Goal: Task Accomplishment & Management: Manage account settings

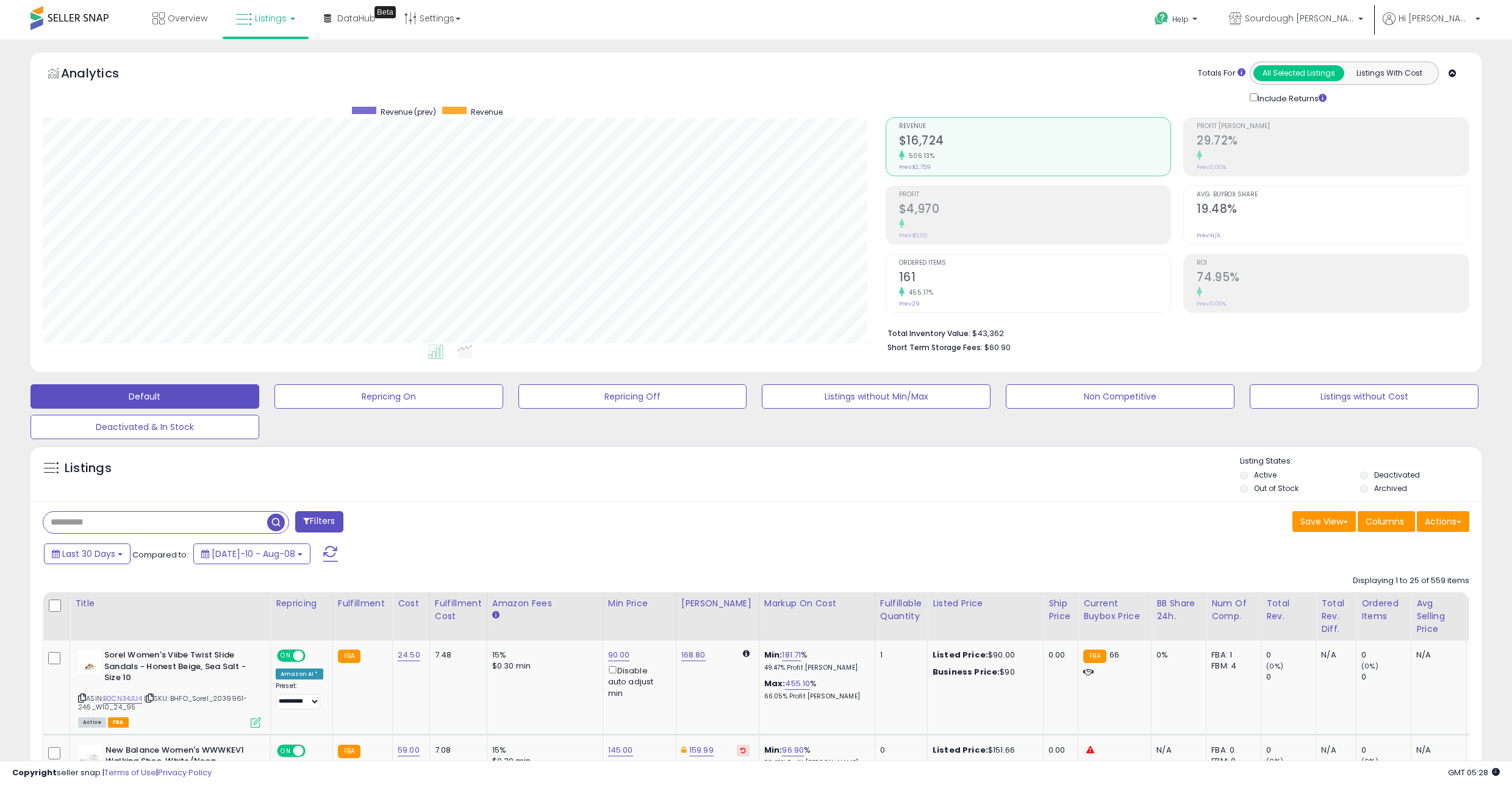
scroll to position [250, 843]
click at [62, 22] on span at bounding box center [70, 18] width 78 height 24
click at [1450, 18] on span "Hi [PERSON_NAME]" at bounding box center [1435, 18] width 73 height 12
click at [1446, 131] on link "Logout" at bounding box center [1453, 129] width 27 height 12
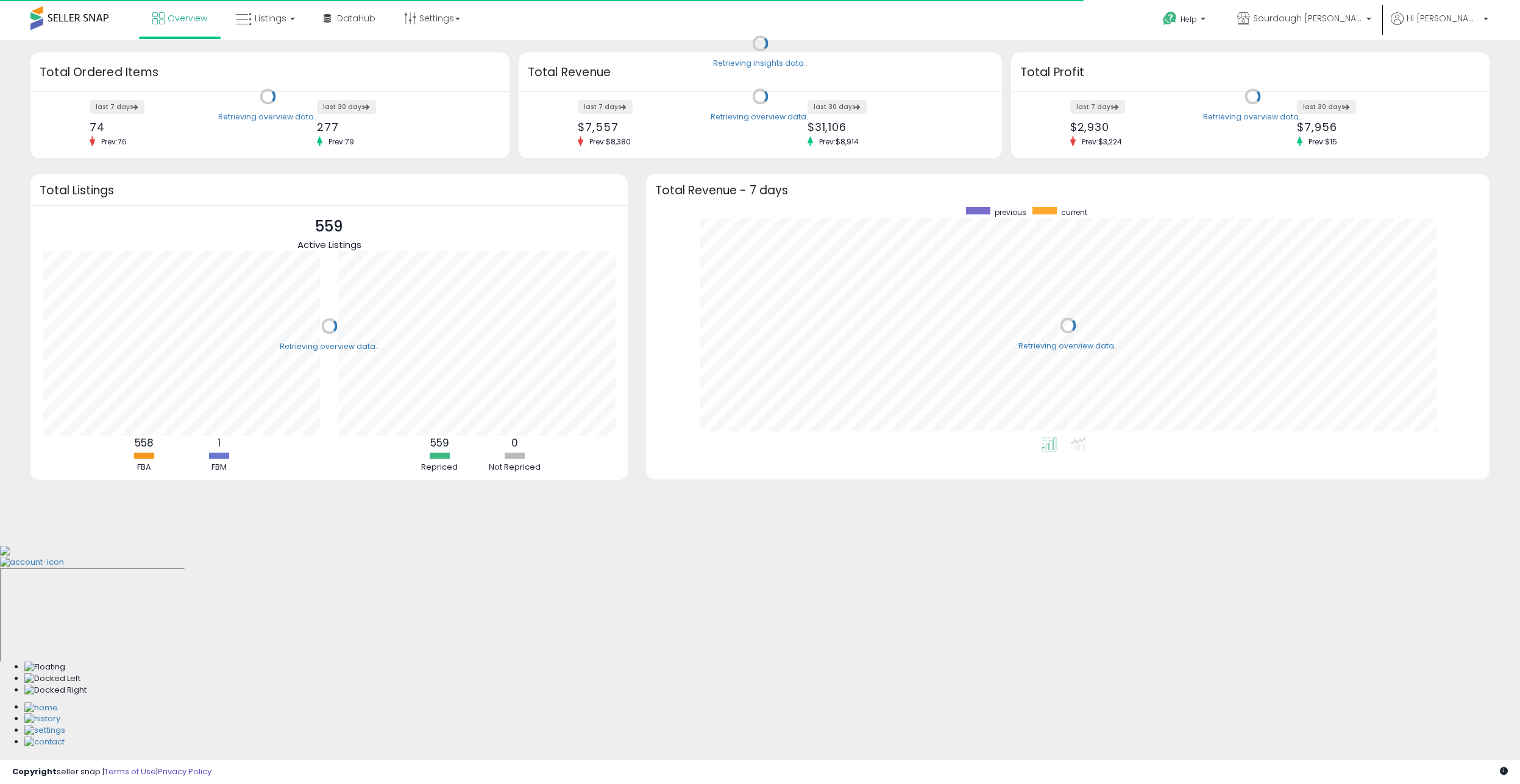
scroll to position [230, 819]
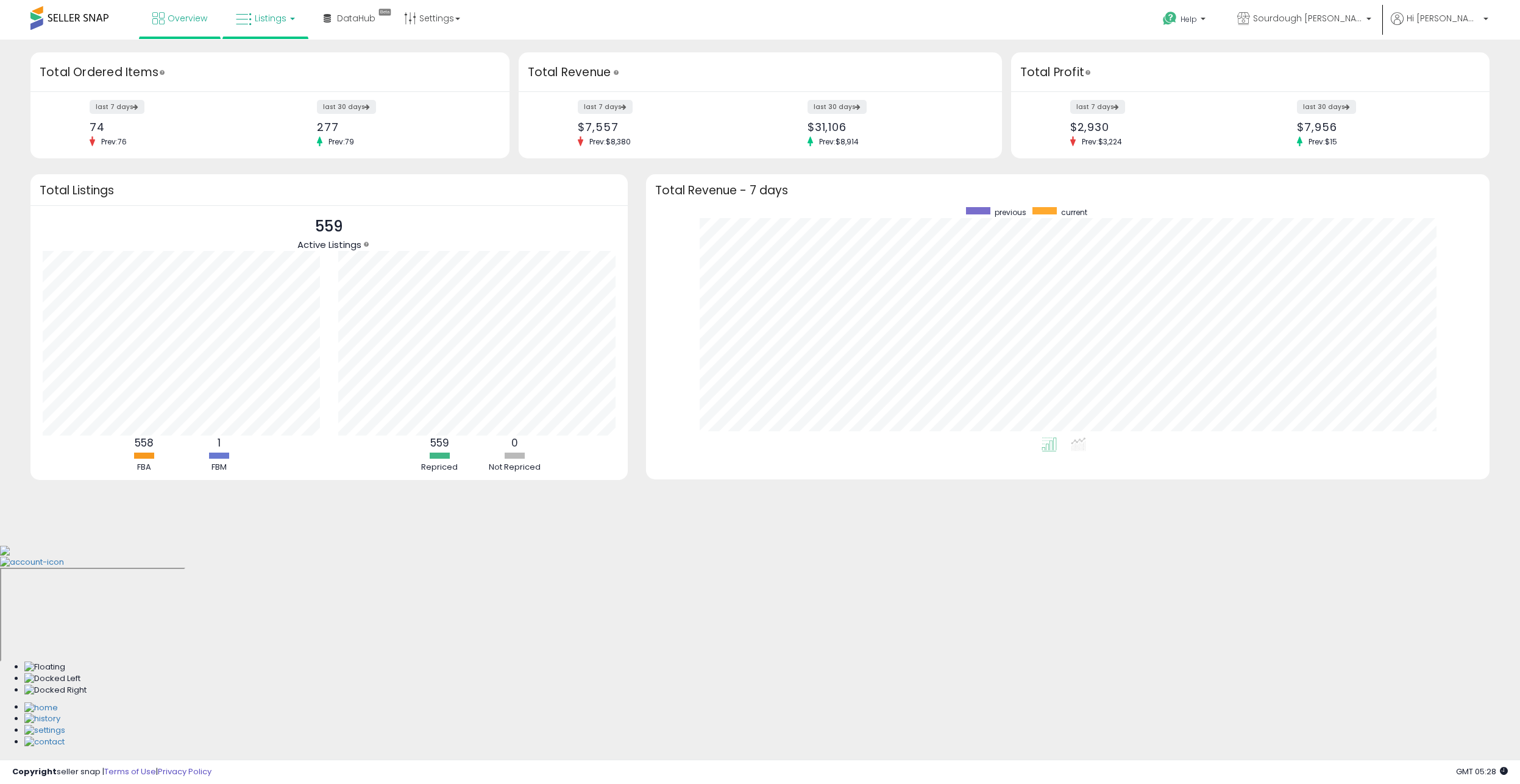
click at [278, 17] on span "Listings" at bounding box center [270, 18] width 31 height 12
click at [294, 63] on icon at bounding box center [274, 60] width 53 height 16
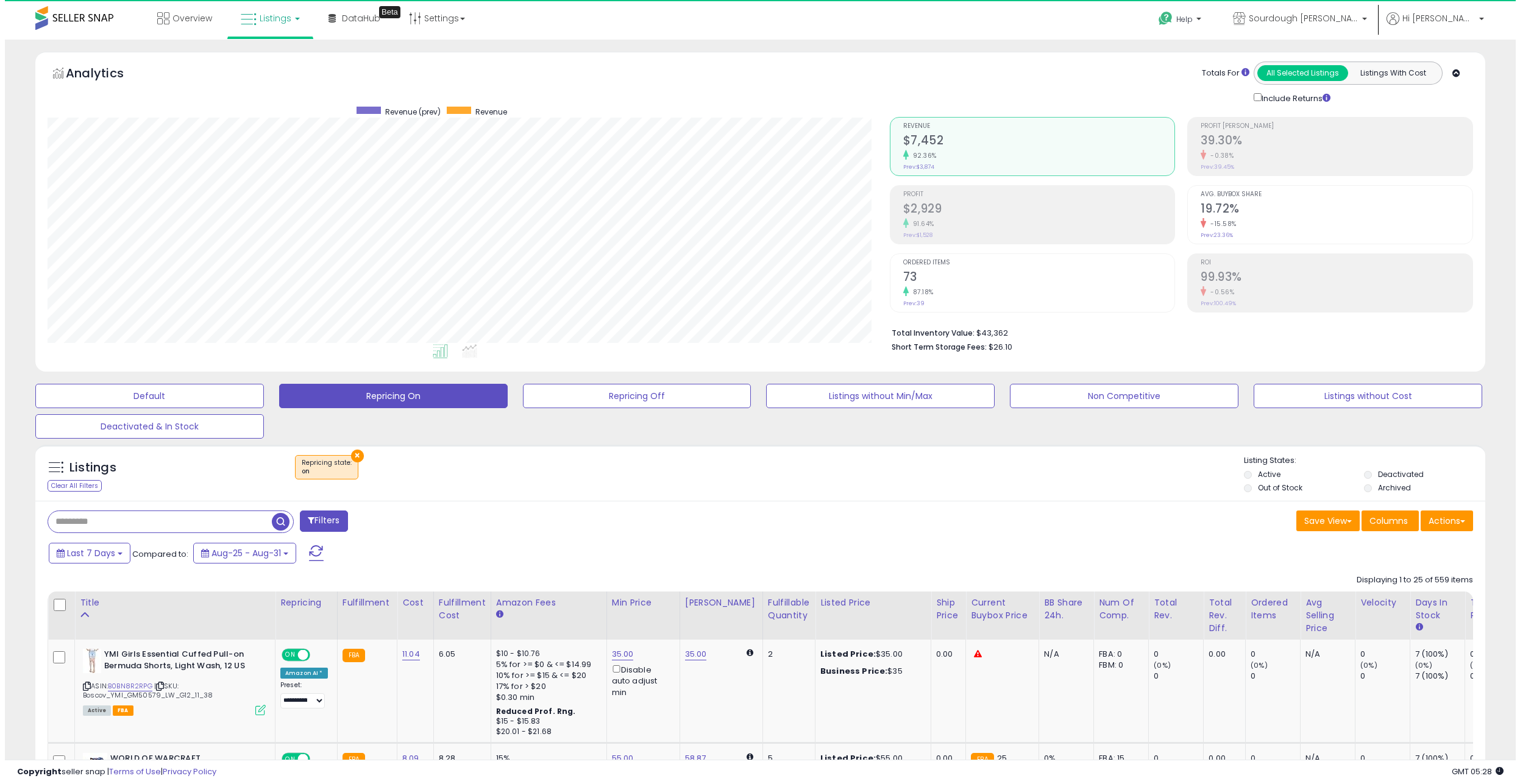
scroll to position [250, 842]
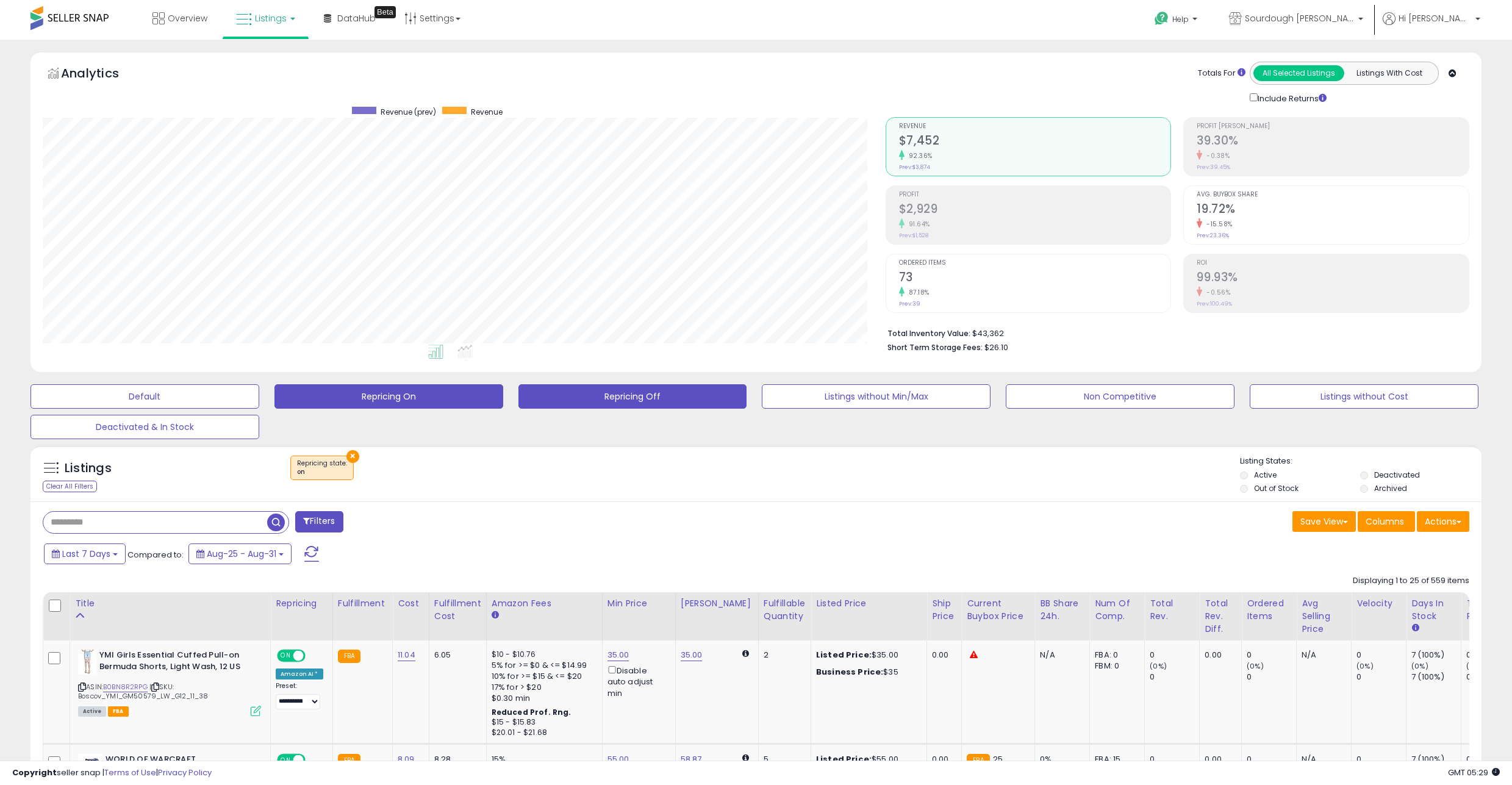
click at [721, 398] on button "Repricing Off" at bounding box center [633, 397] width 228 height 25
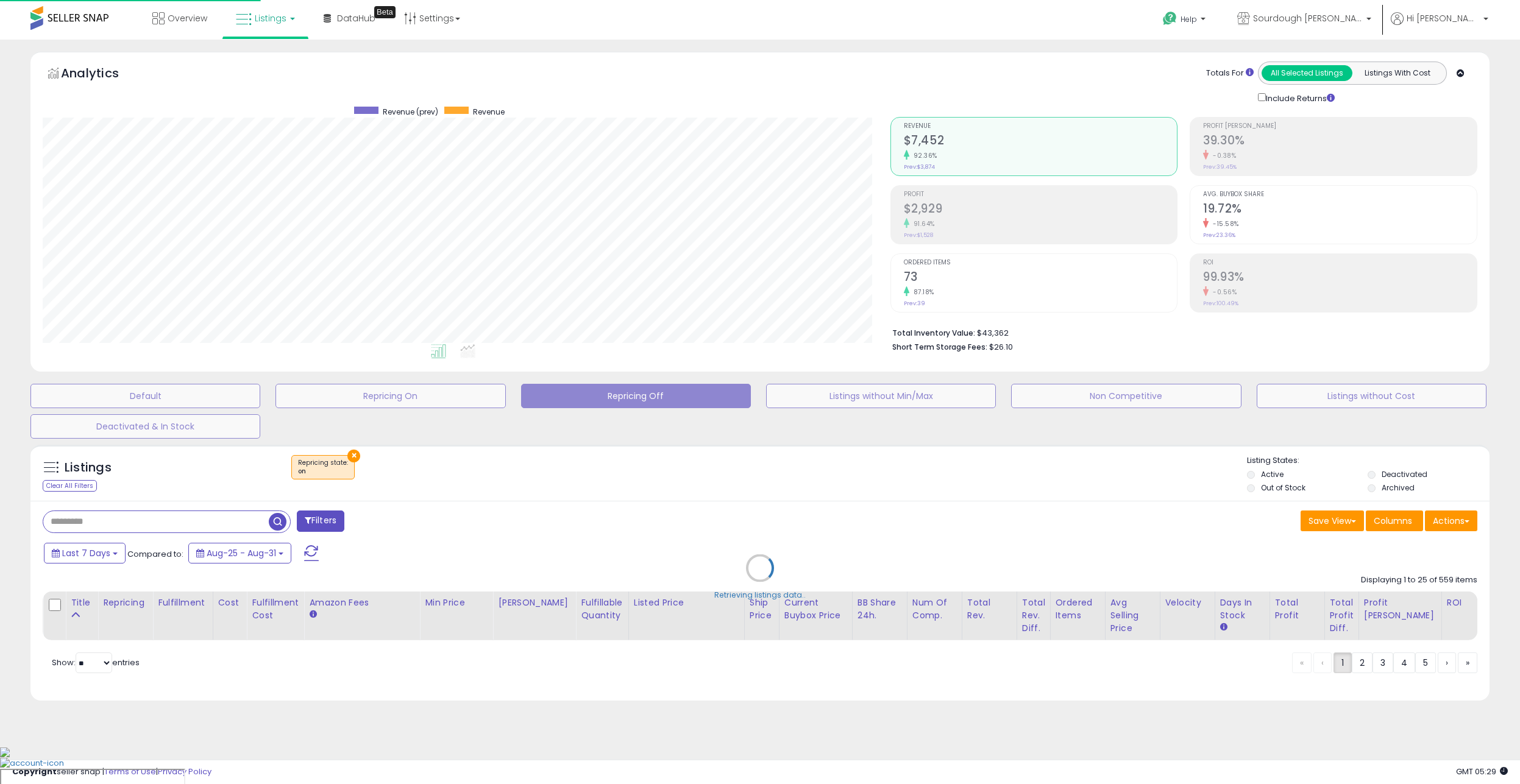
scroll to position [250, 847]
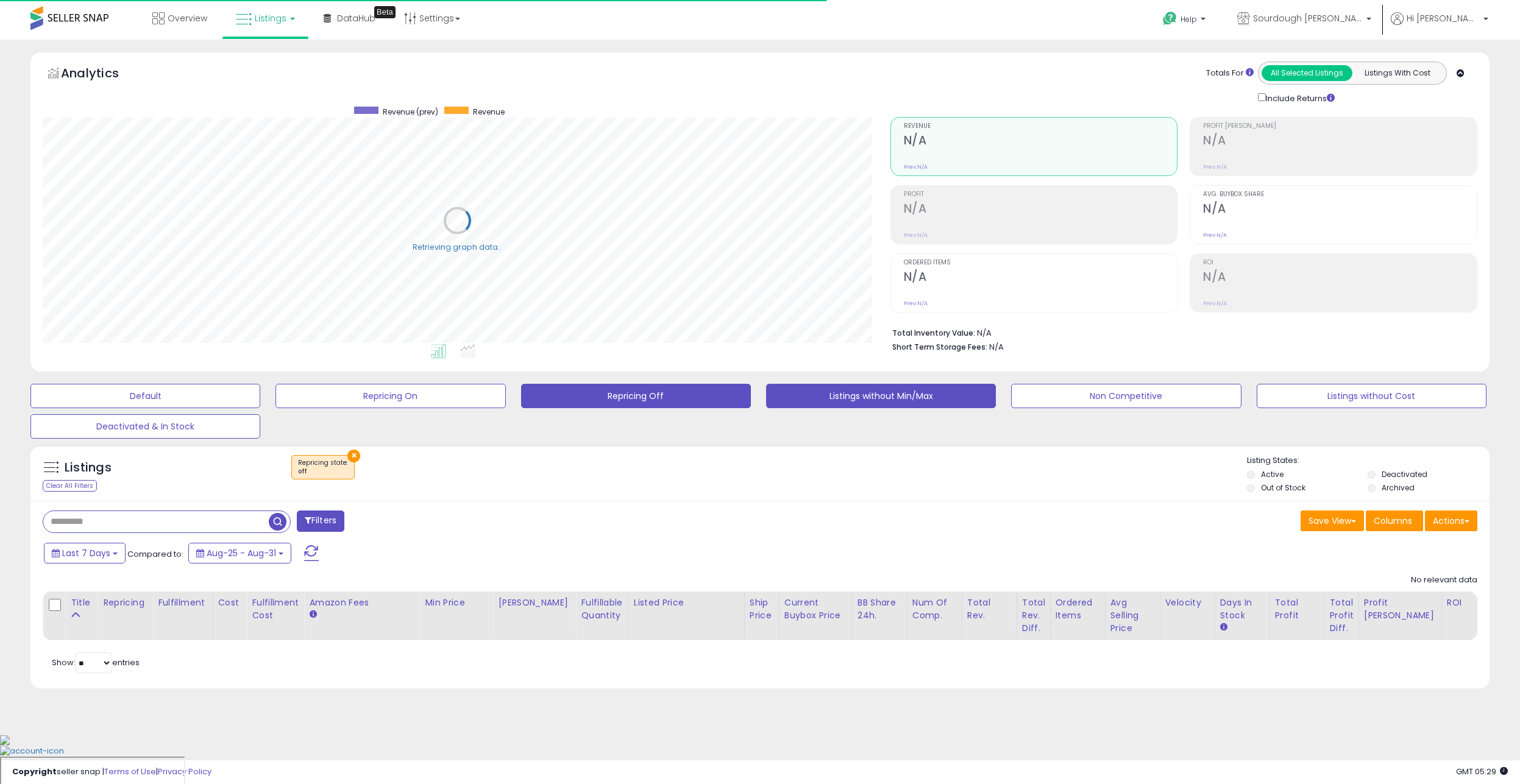
click at [887, 392] on button "Listings without Min/Max" at bounding box center [881, 396] width 230 height 25
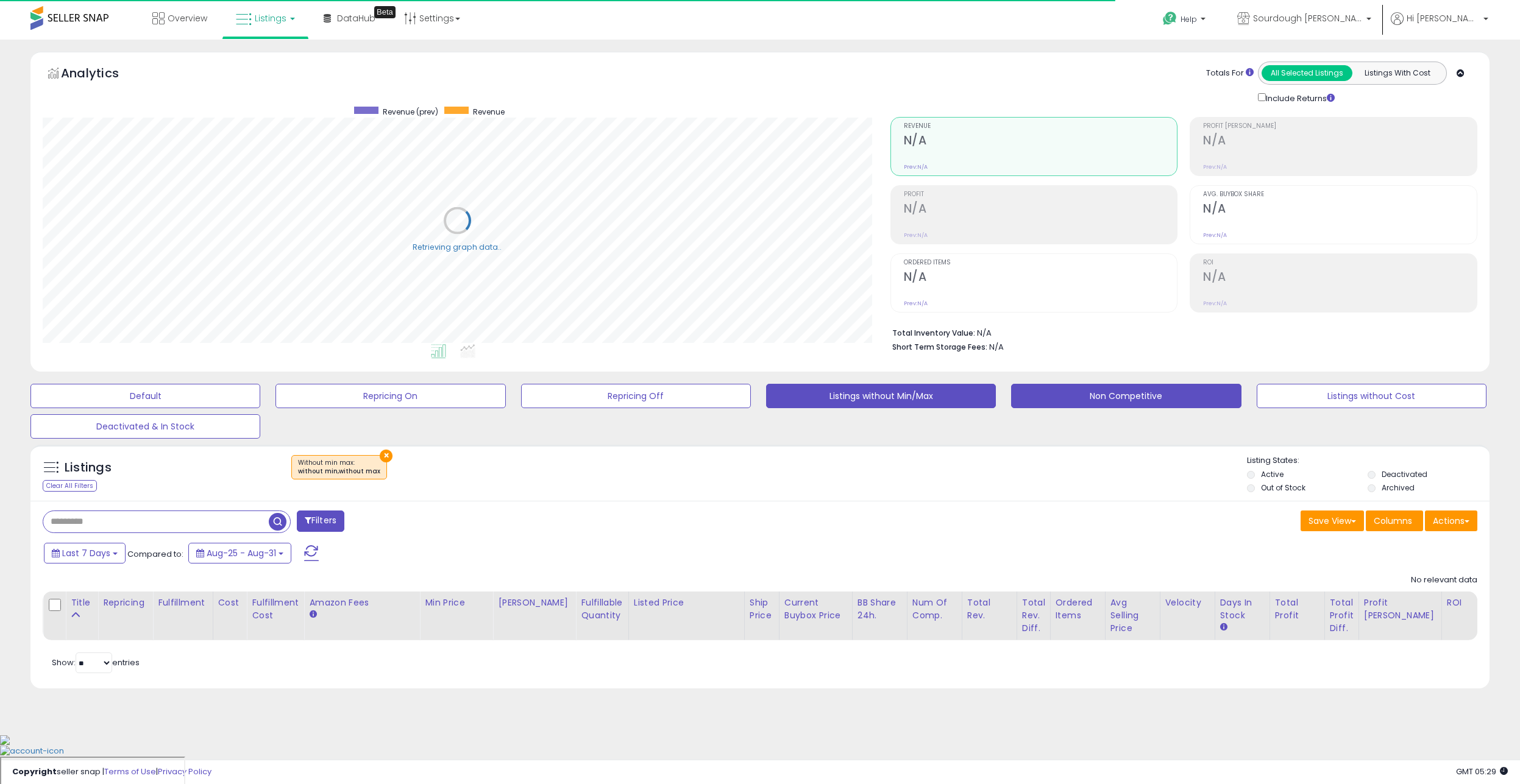
click at [1065, 403] on button "Non Competitive" at bounding box center [1126, 396] width 230 height 25
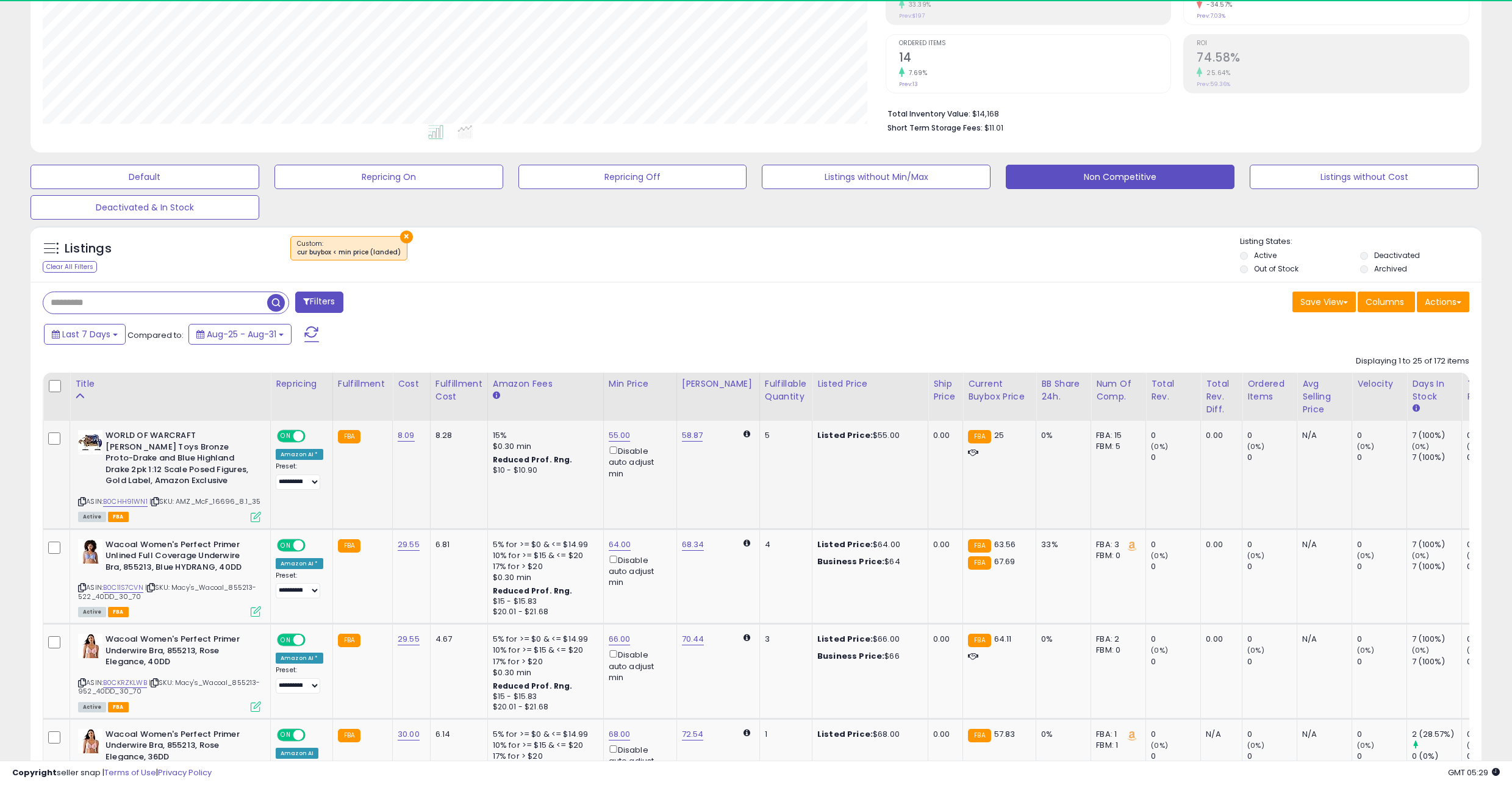
scroll to position [250, 843]
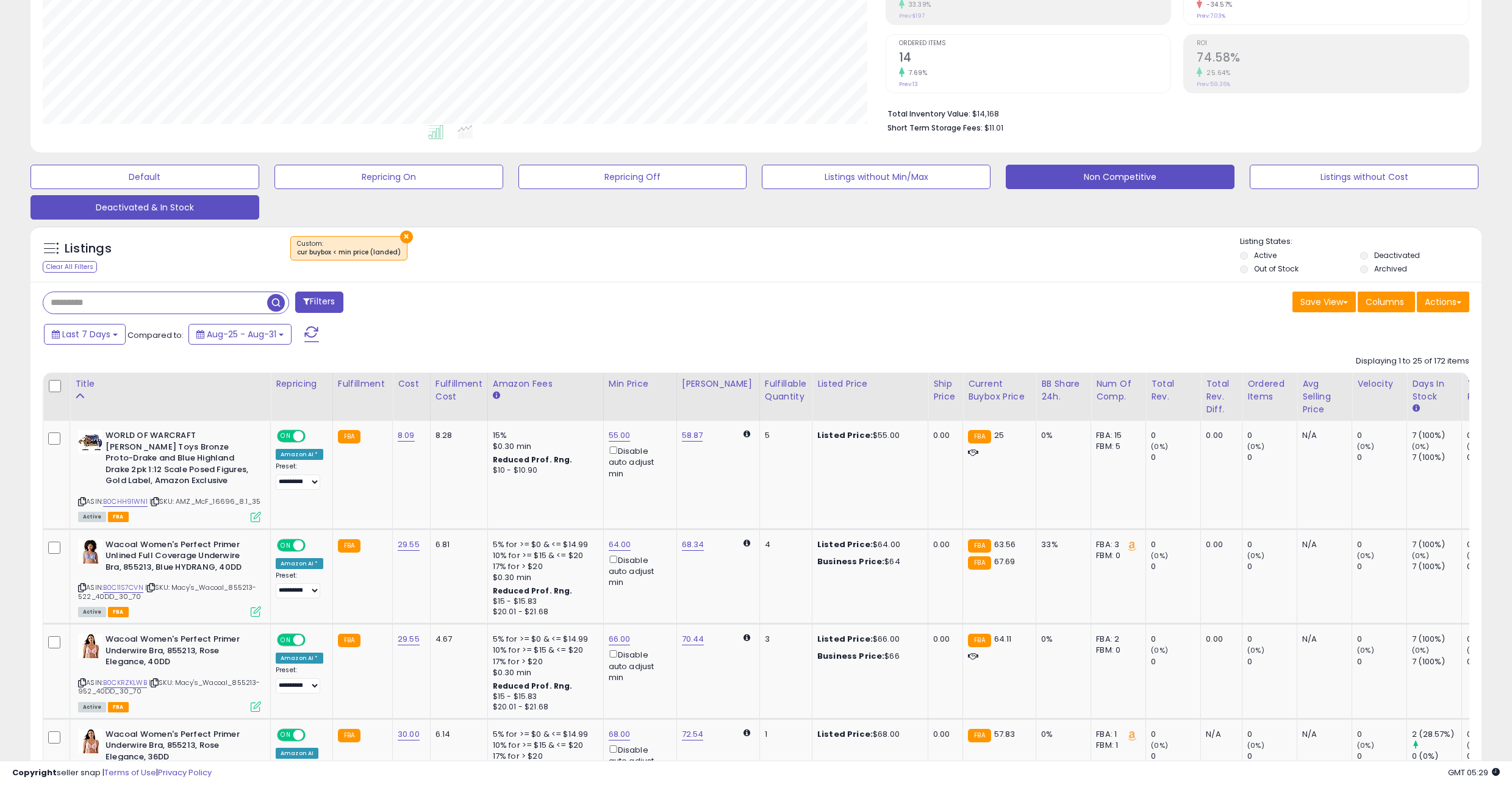
click at [174, 214] on button "Deactivated & In Stock" at bounding box center [145, 208] width 228 height 25
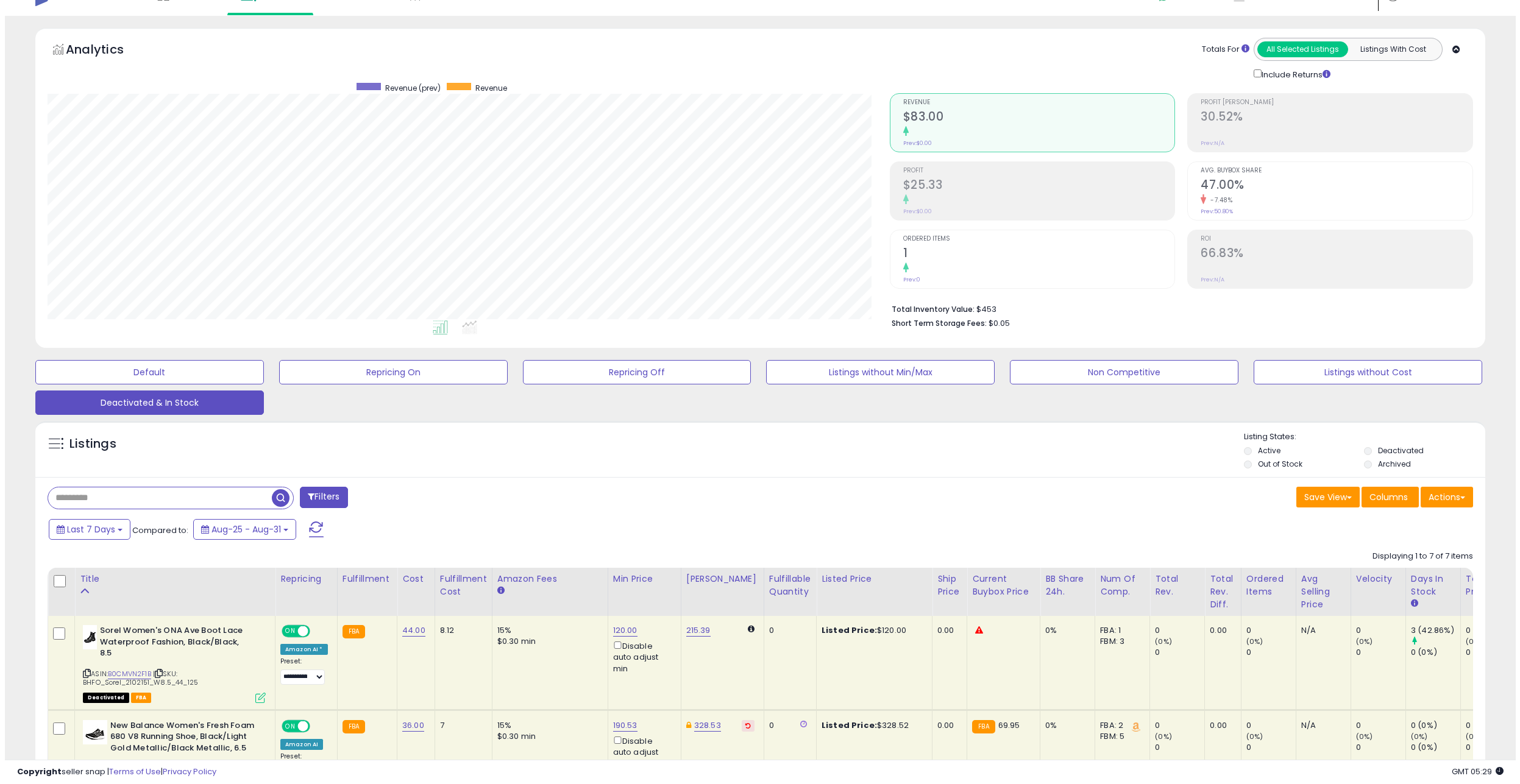
scroll to position [0, 0]
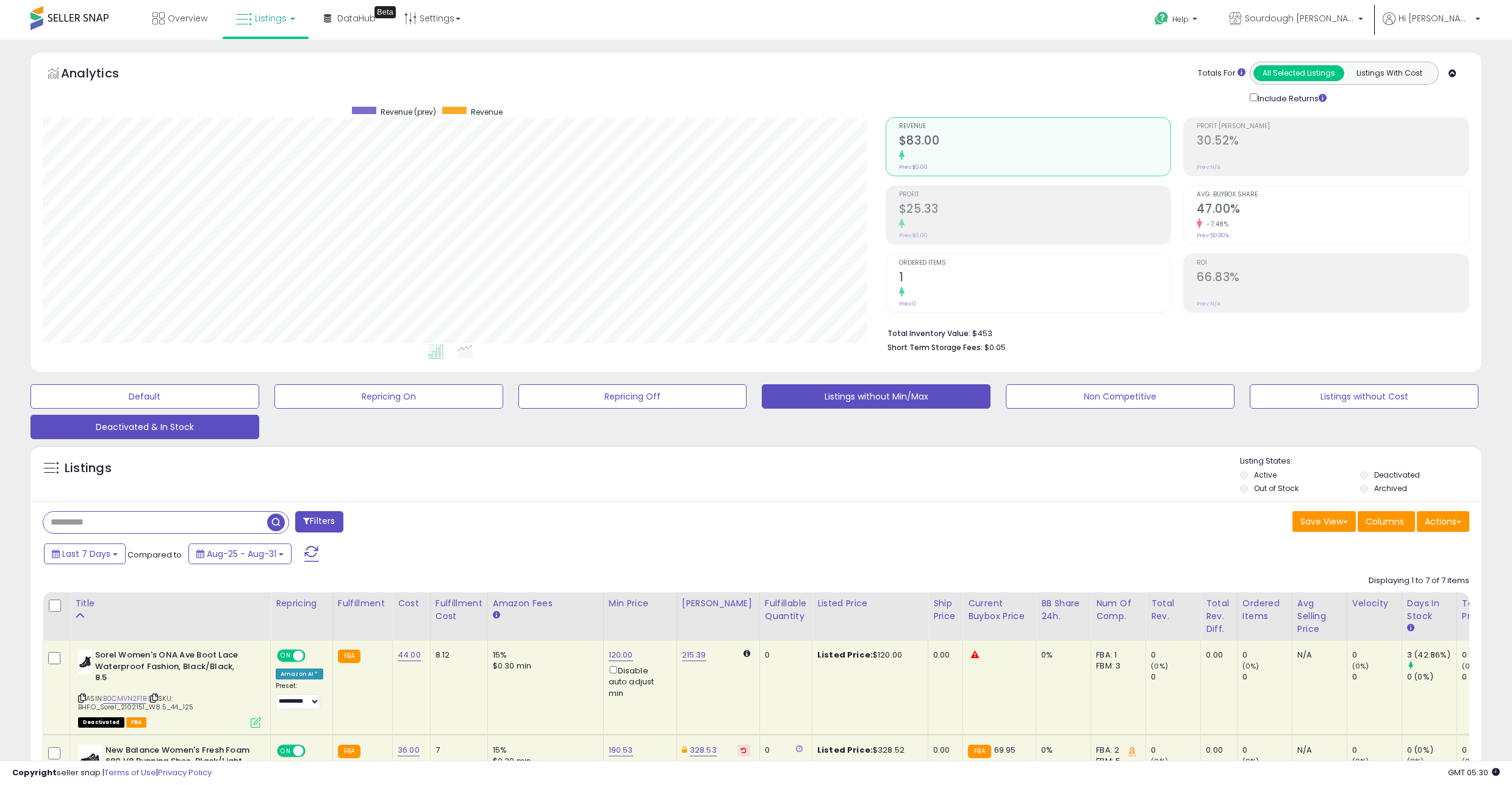
click at [839, 404] on button "Listings without Min/Max" at bounding box center [876, 397] width 228 height 25
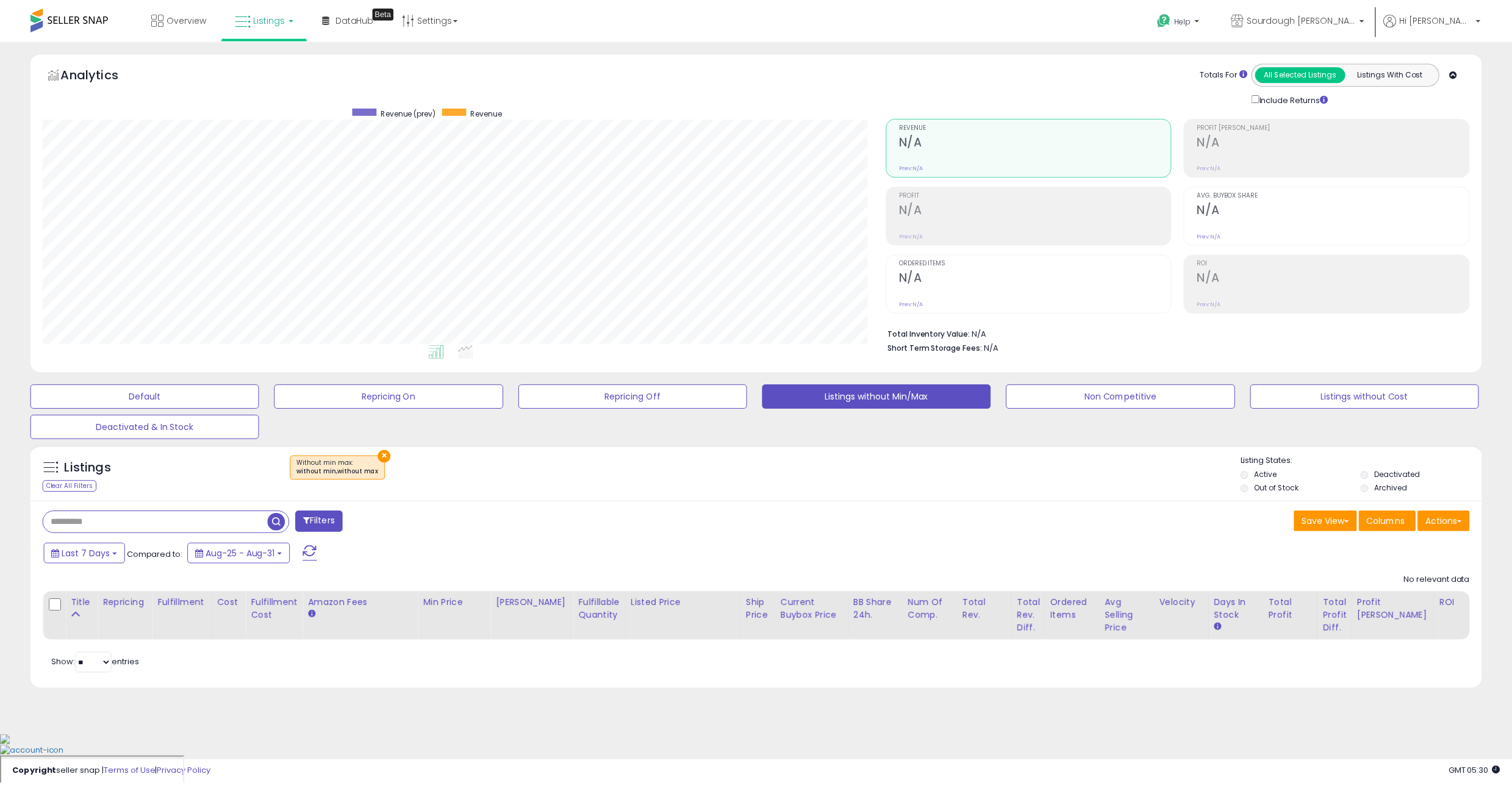
scroll to position [250, 847]
click at [1141, 404] on button "Non Competitive" at bounding box center [1126, 397] width 230 height 25
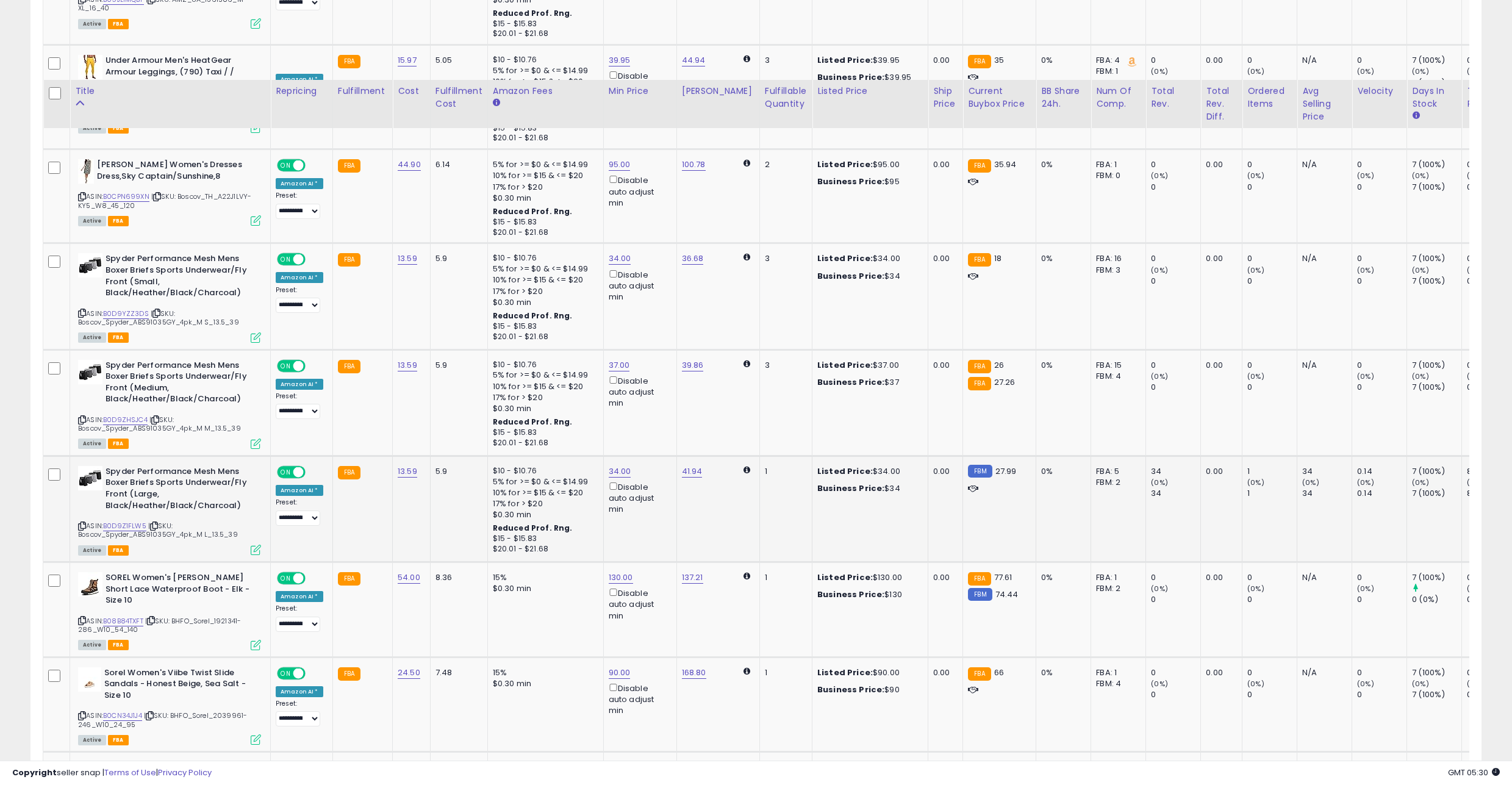
scroll to position [2407, 0]
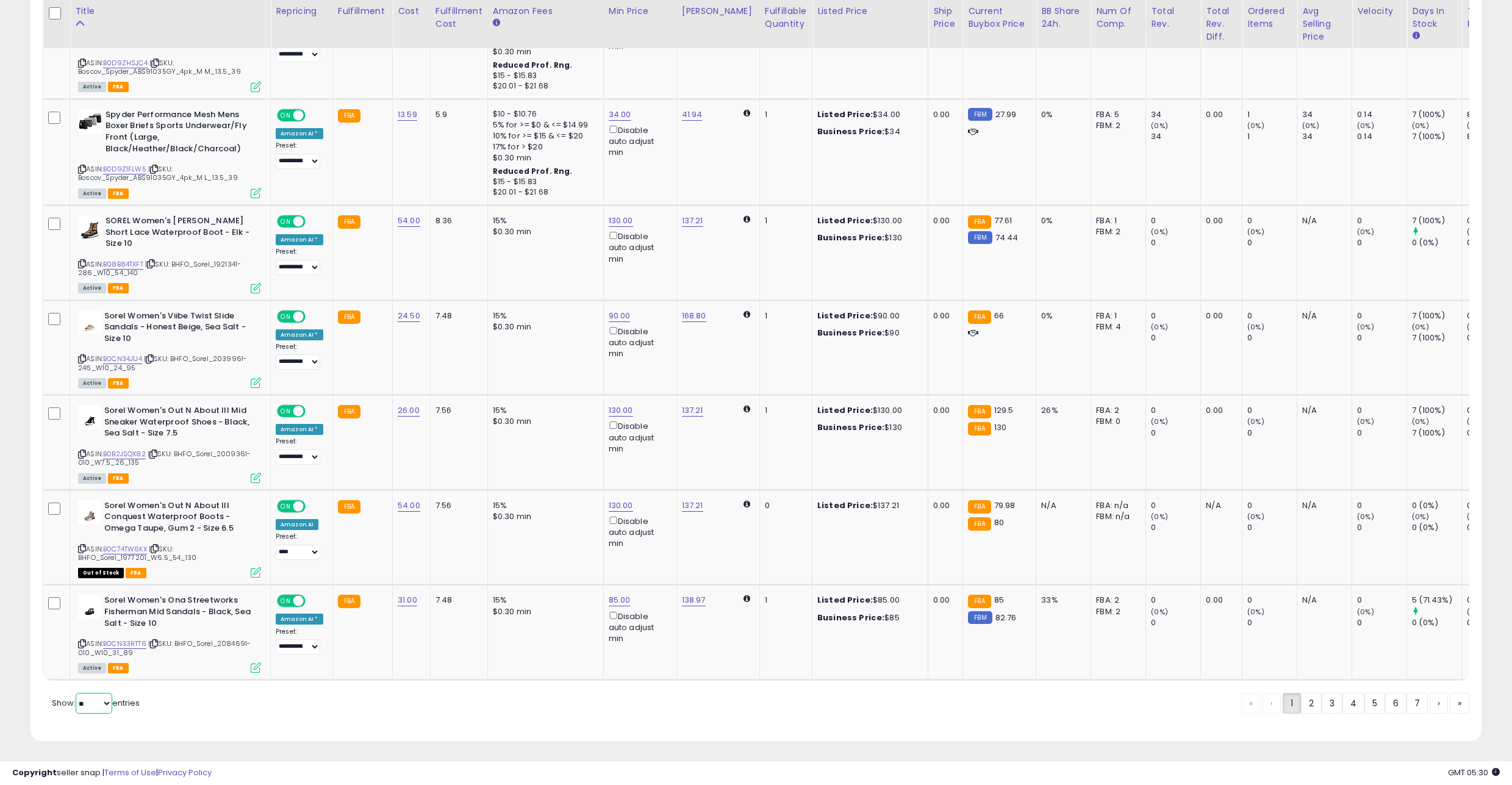
click at [77, 693] on select "** **" at bounding box center [94, 704] width 36 height 21
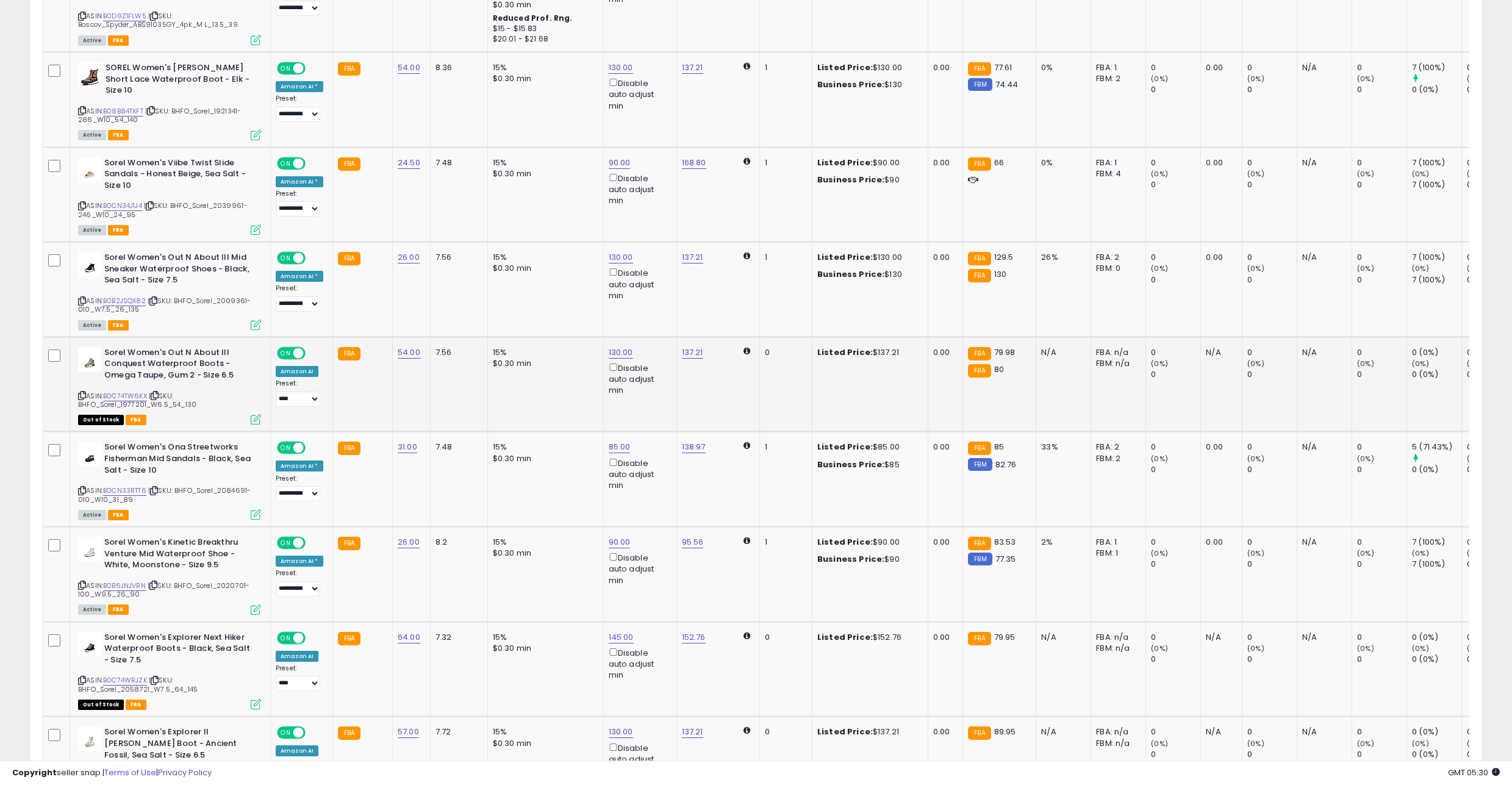
scroll to position [2782, 0]
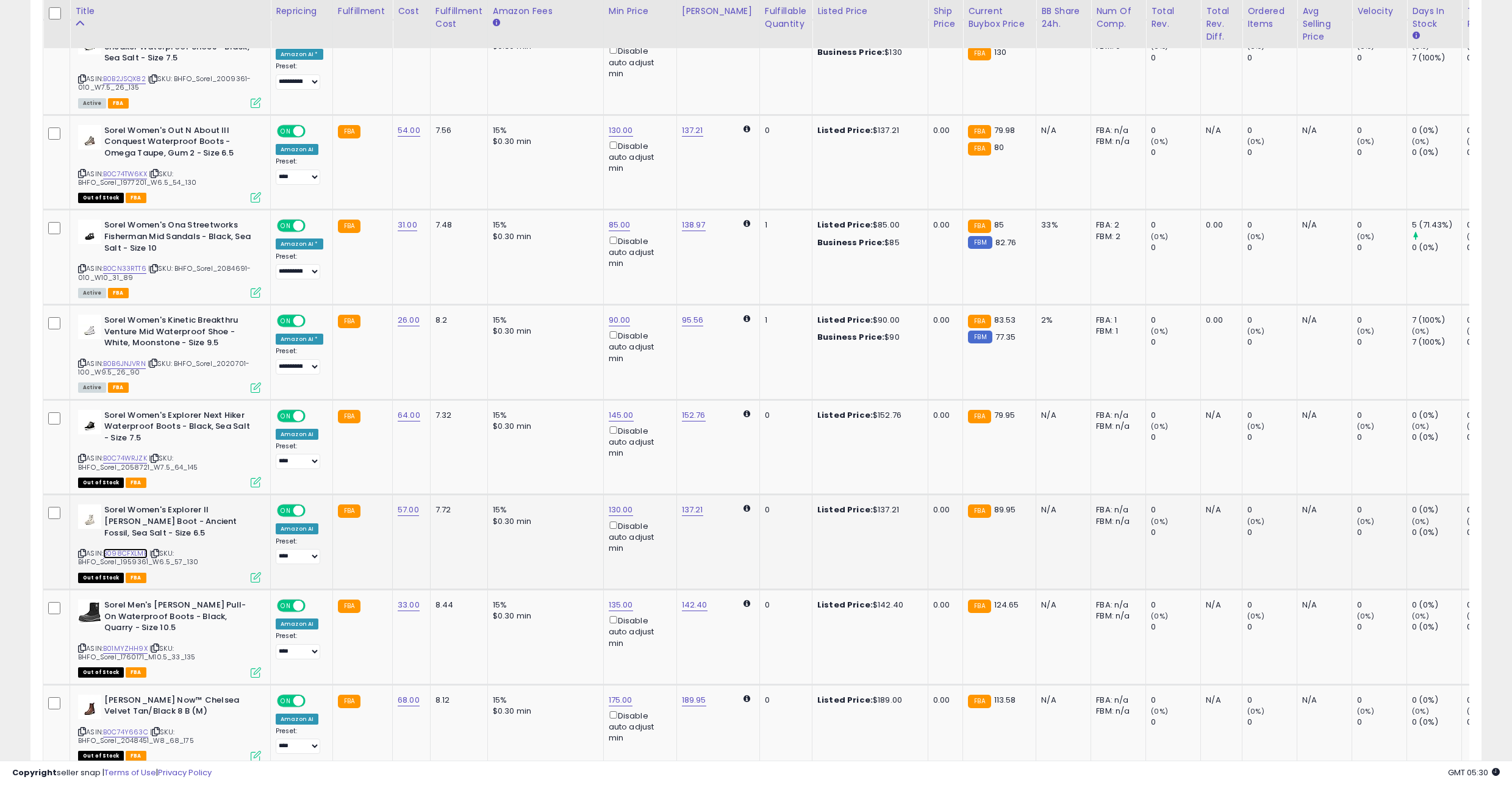
click at [137, 548] on link "B098CFXLMB" at bounding box center [125, 553] width 44 height 10
click at [136, 359] on link "B0B6JNJVRN" at bounding box center [124, 364] width 42 height 10
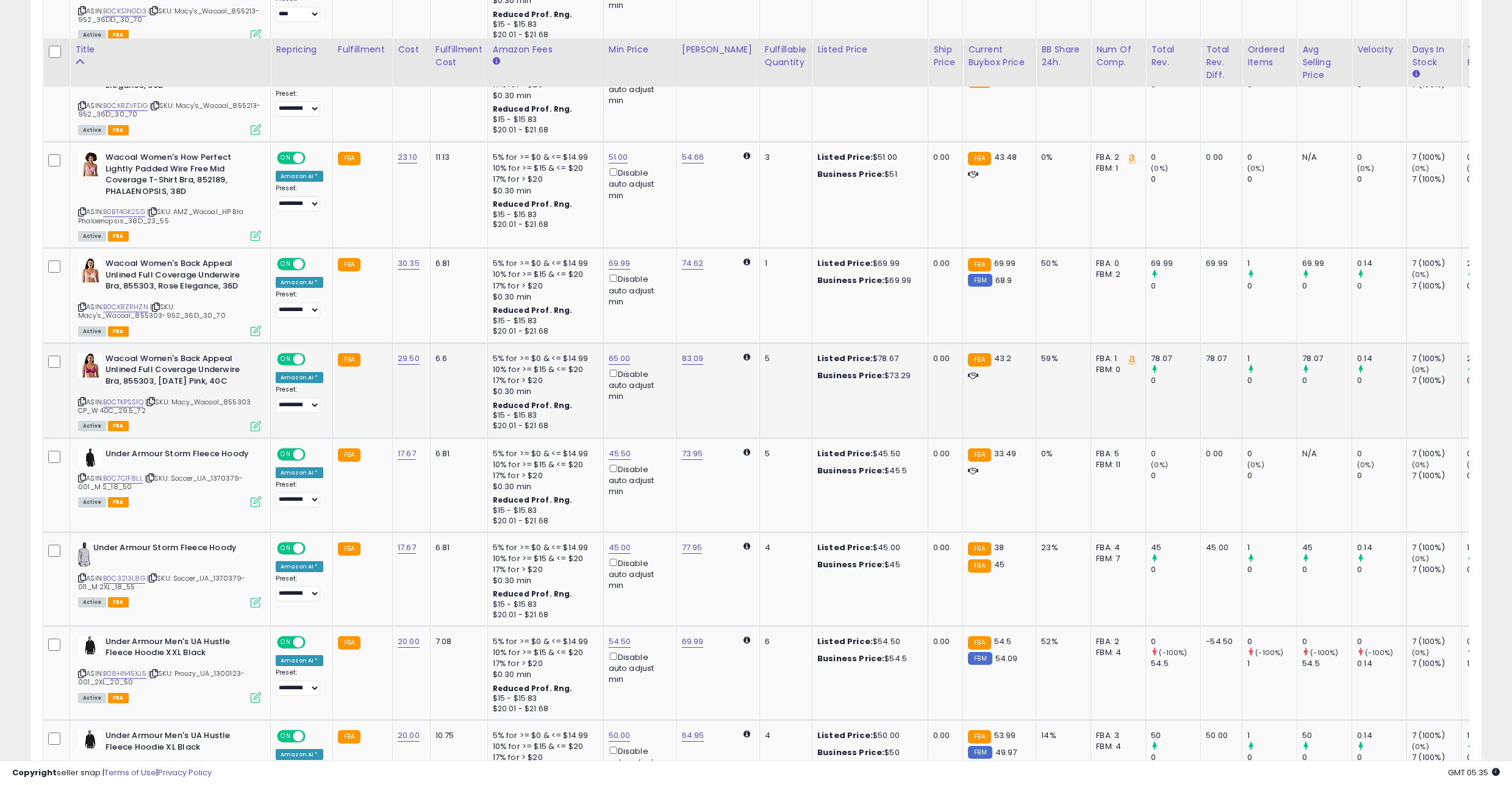
scroll to position [952, 0]
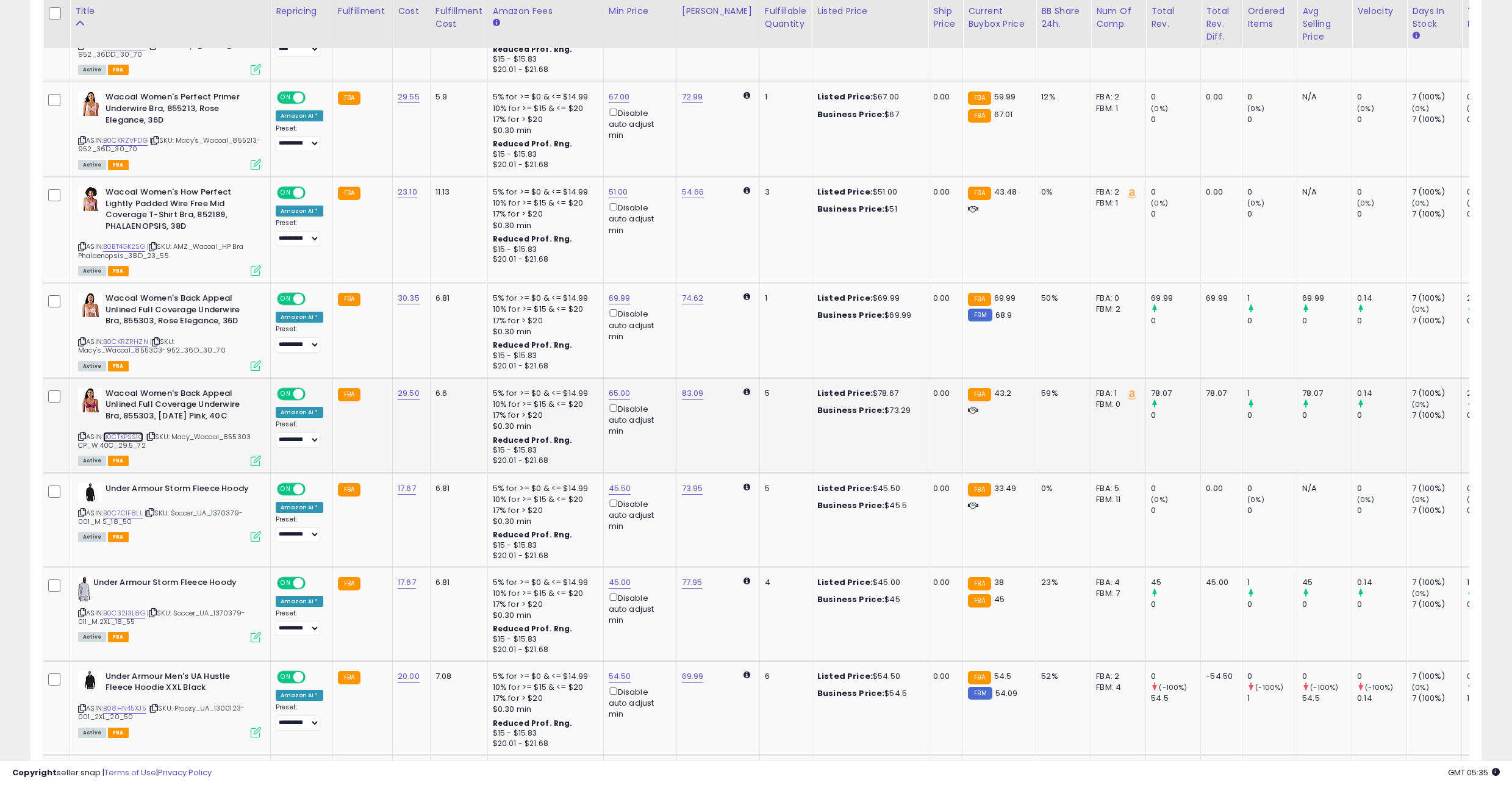
click at [128, 437] on link "B0CTKPSS1Q" at bounding box center [123, 437] width 40 height 10
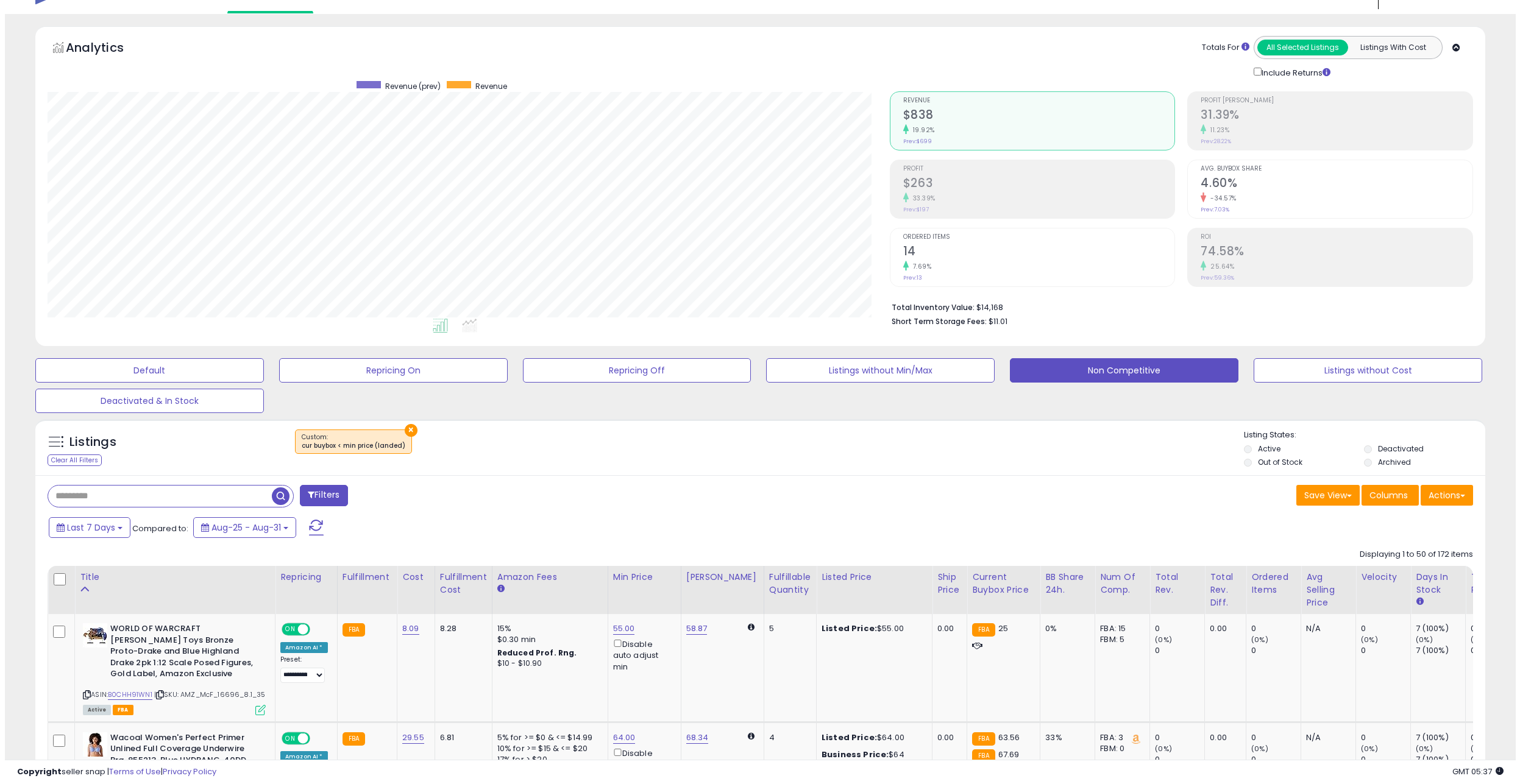
scroll to position [0, 0]
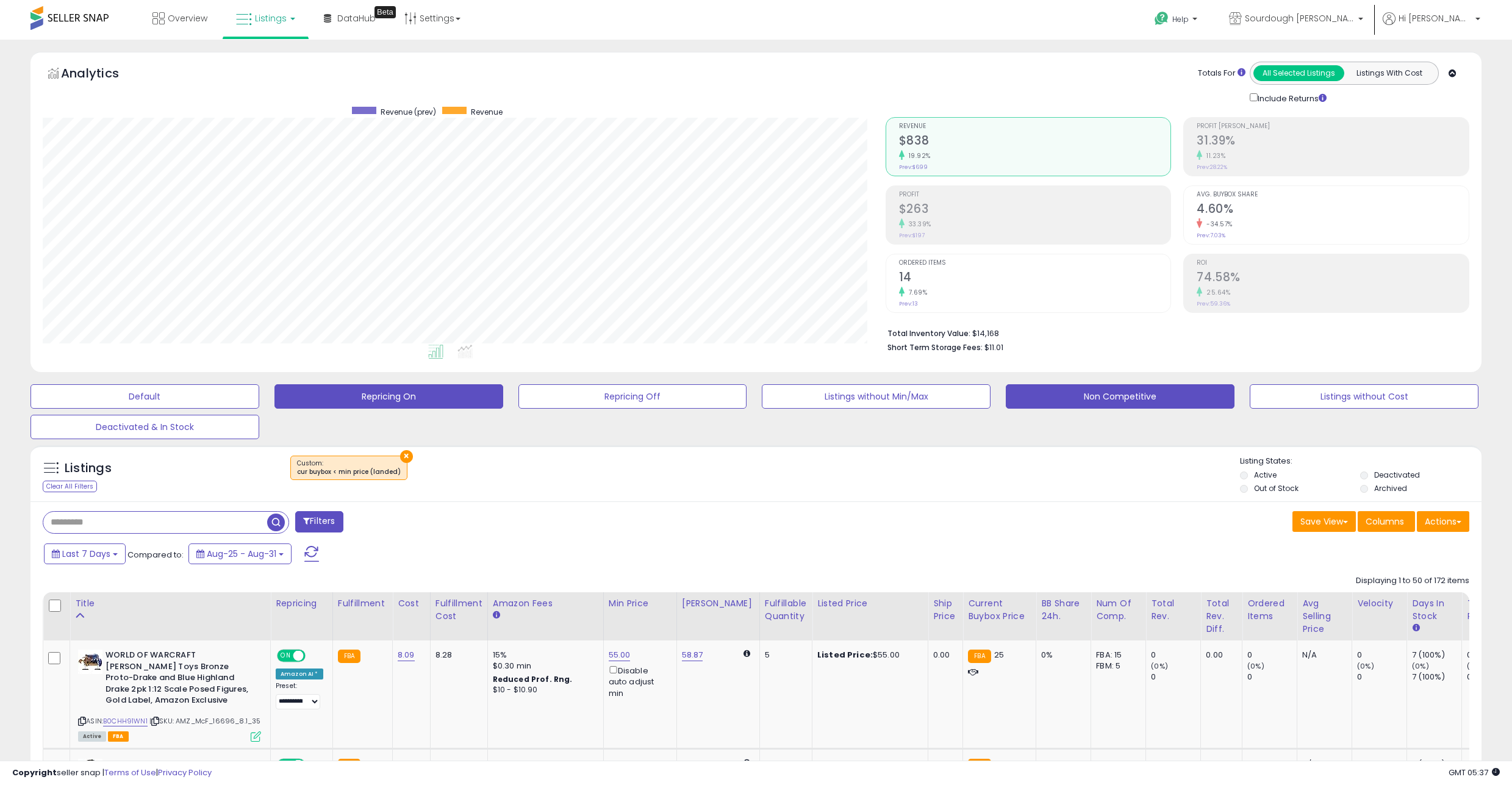
click at [400, 399] on button "Repricing On" at bounding box center [389, 397] width 228 height 25
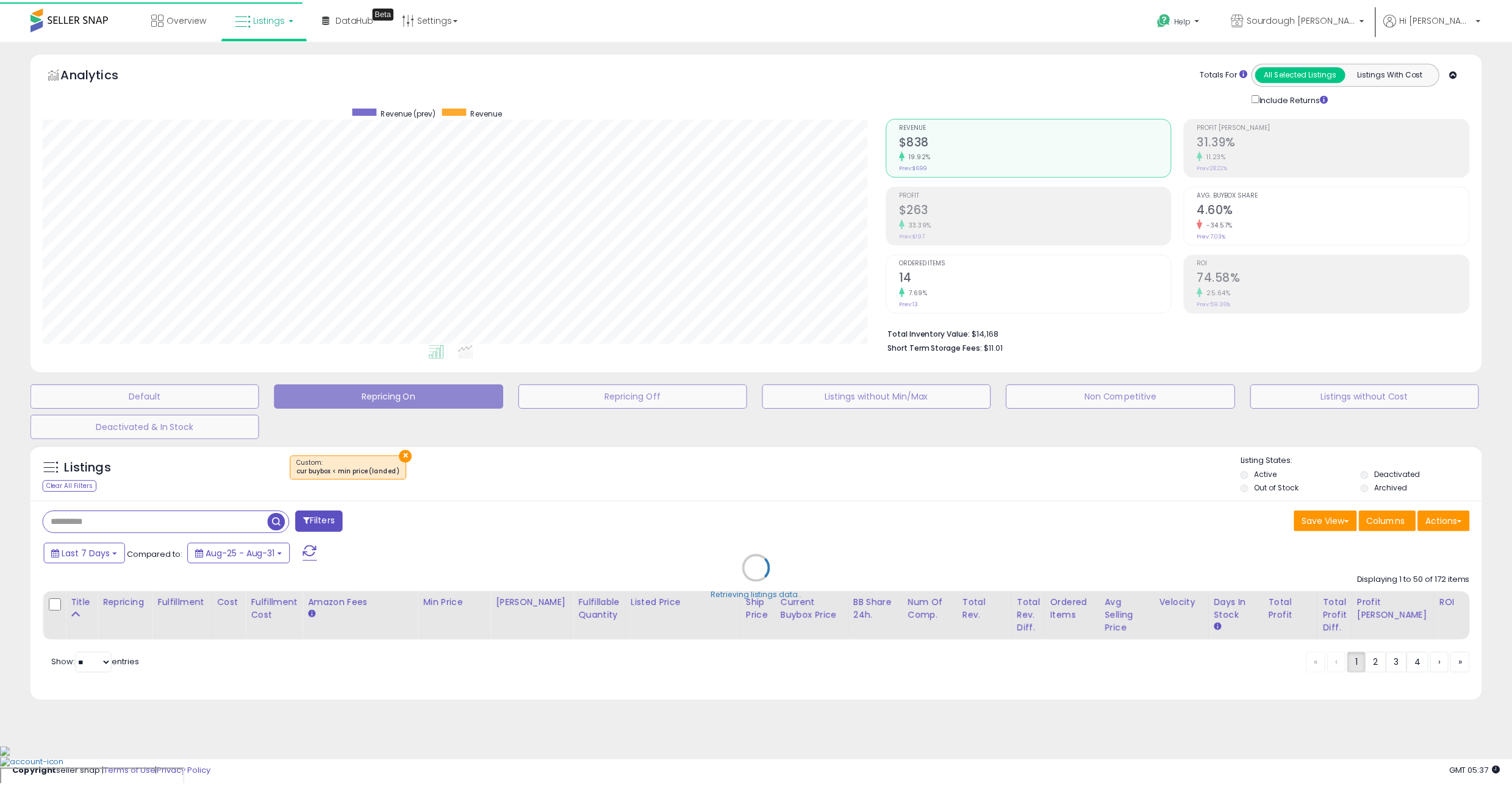
scroll to position [250, 847]
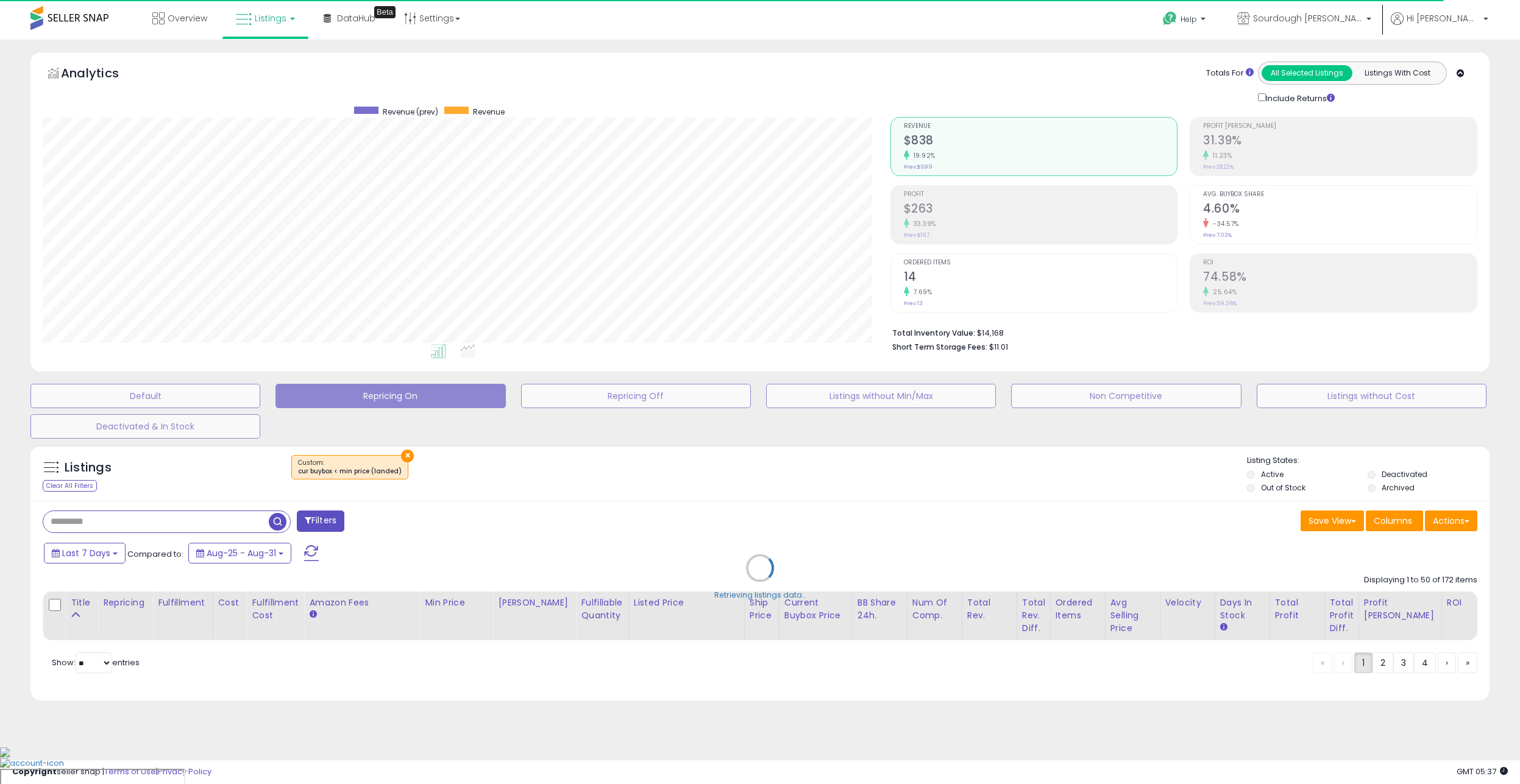
select select "**"
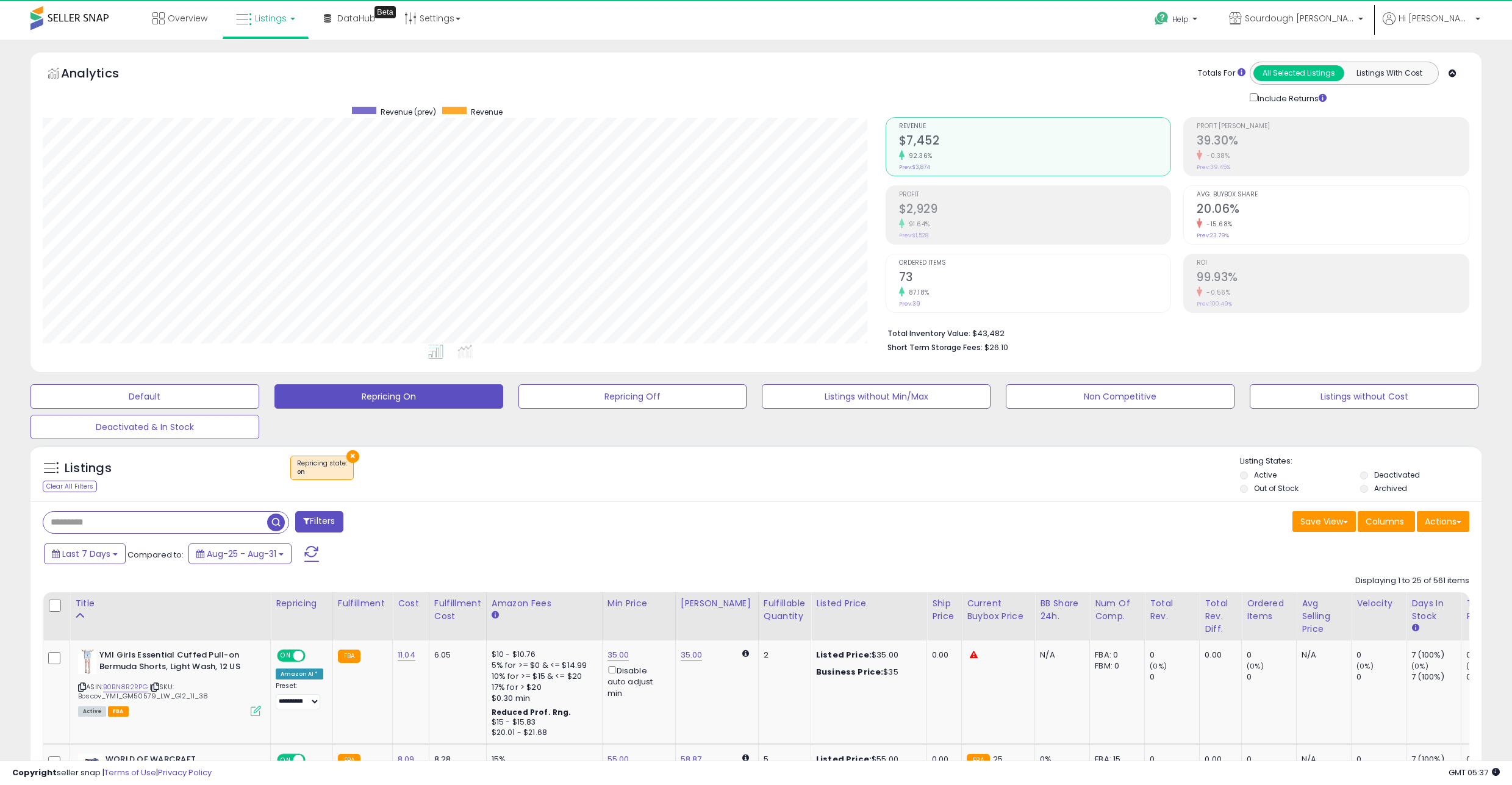
scroll to position [250, 843]
